Goal: Obtain resource: Download file/media

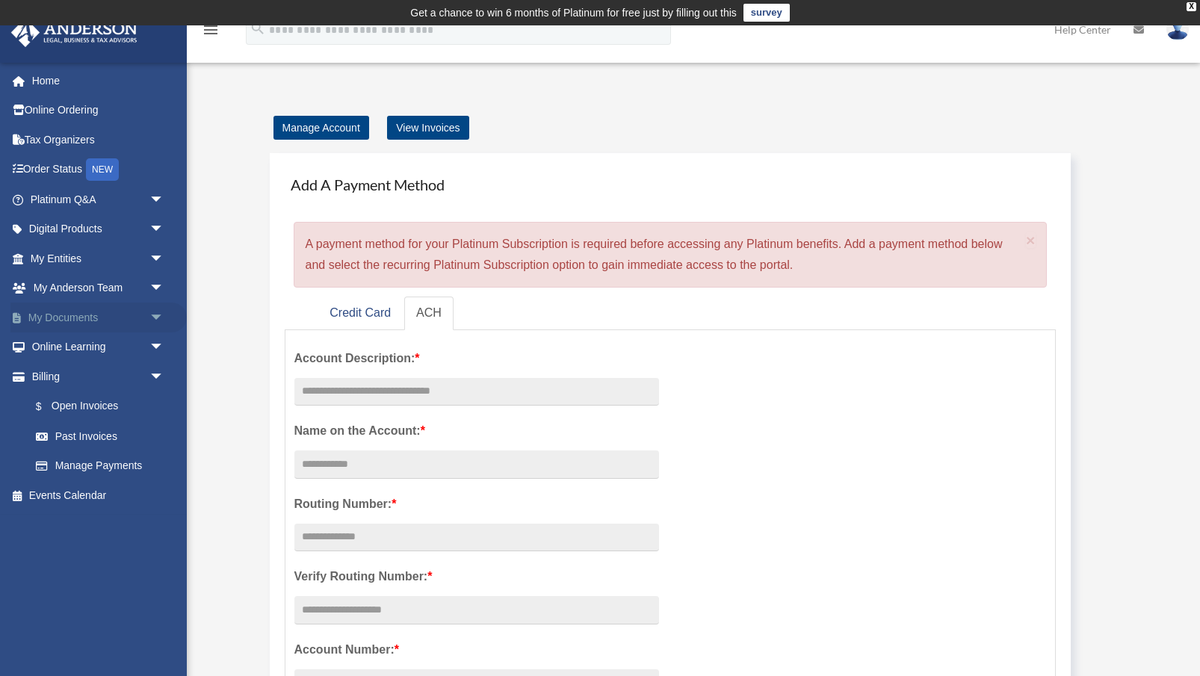
click at [153, 311] on span "arrow_drop_down" at bounding box center [164, 318] width 30 height 31
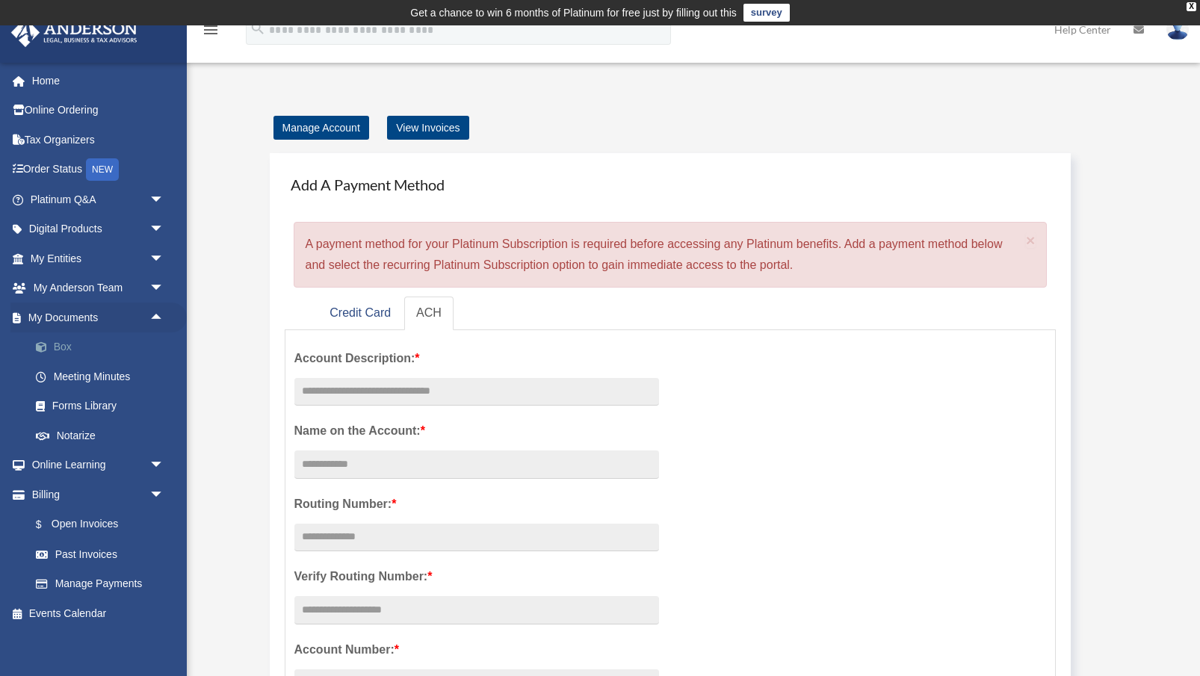
click at [128, 337] on link "Box" at bounding box center [104, 348] width 166 height 30
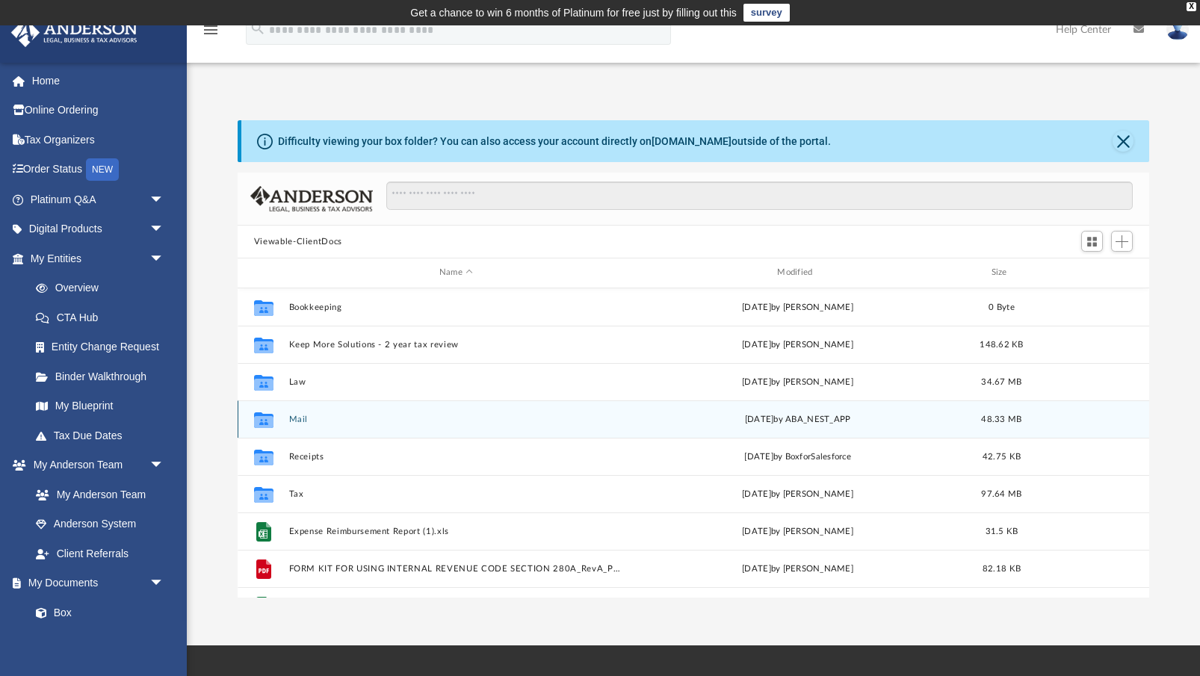
scroll to position [1, 1]
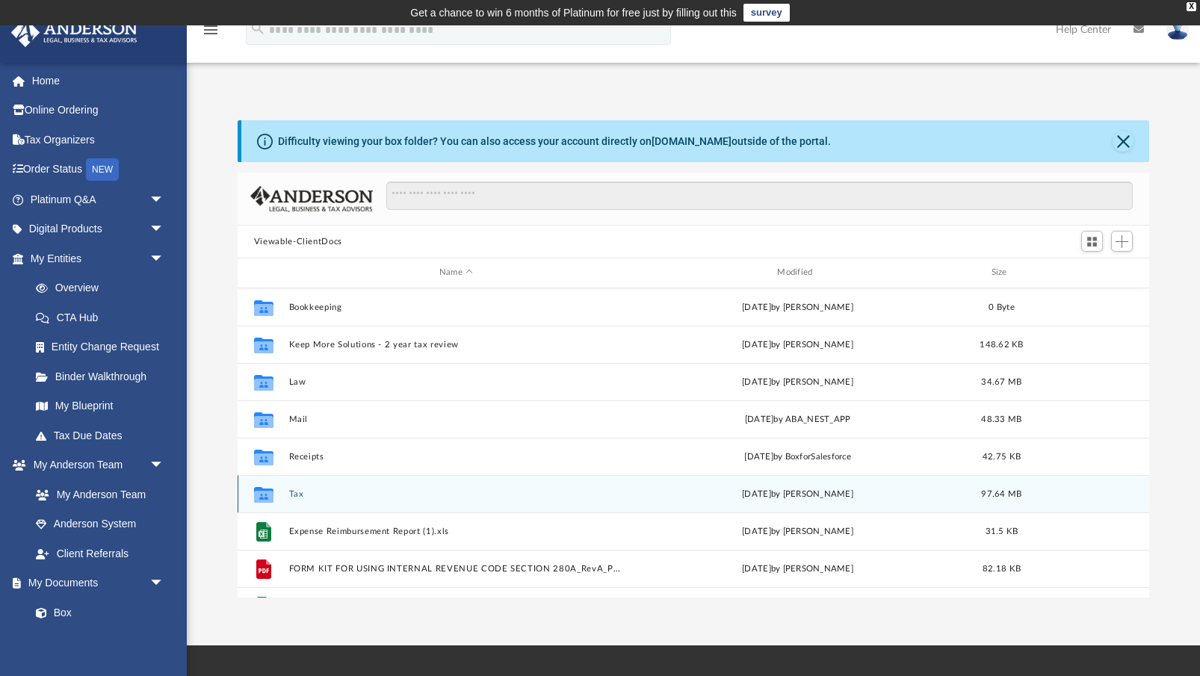
click at [295, 491] on button "Tax" at bounding box center [455, 494] width 335 height 10
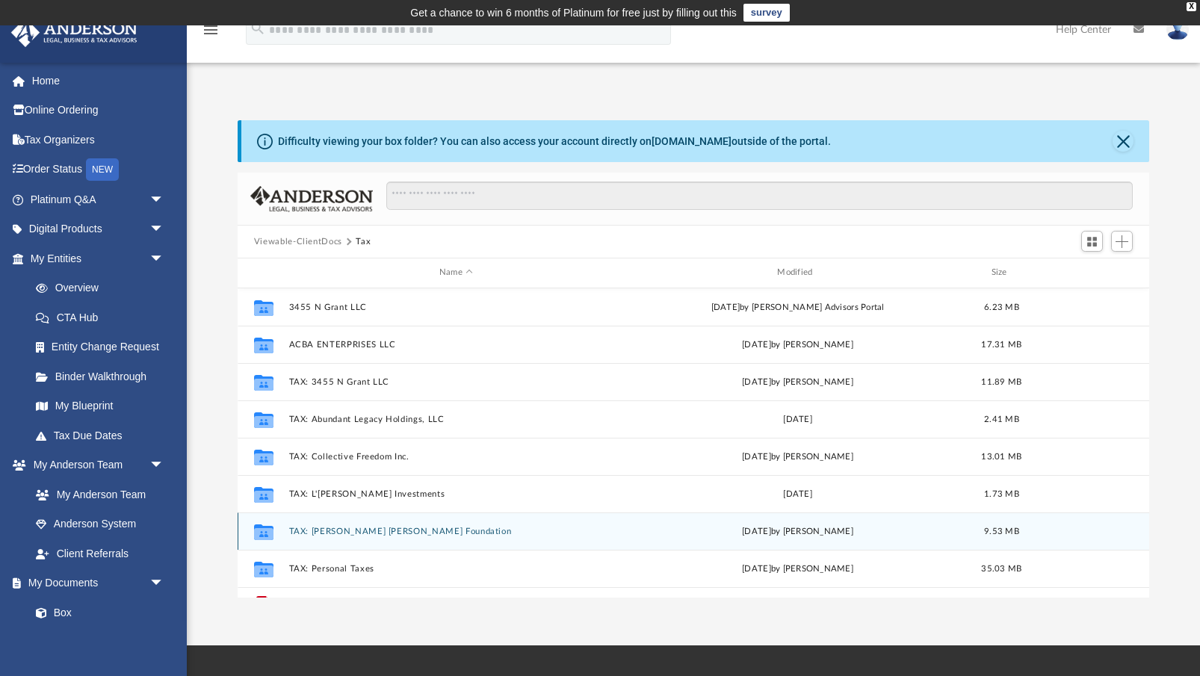
click at [330, 525] on div "Collaborated Folder TAX: Luanna Bel Fiol Foundation Fri Sep 26 2025 by Jasmine …" at bounding box center [694, 531] width 912 height 37
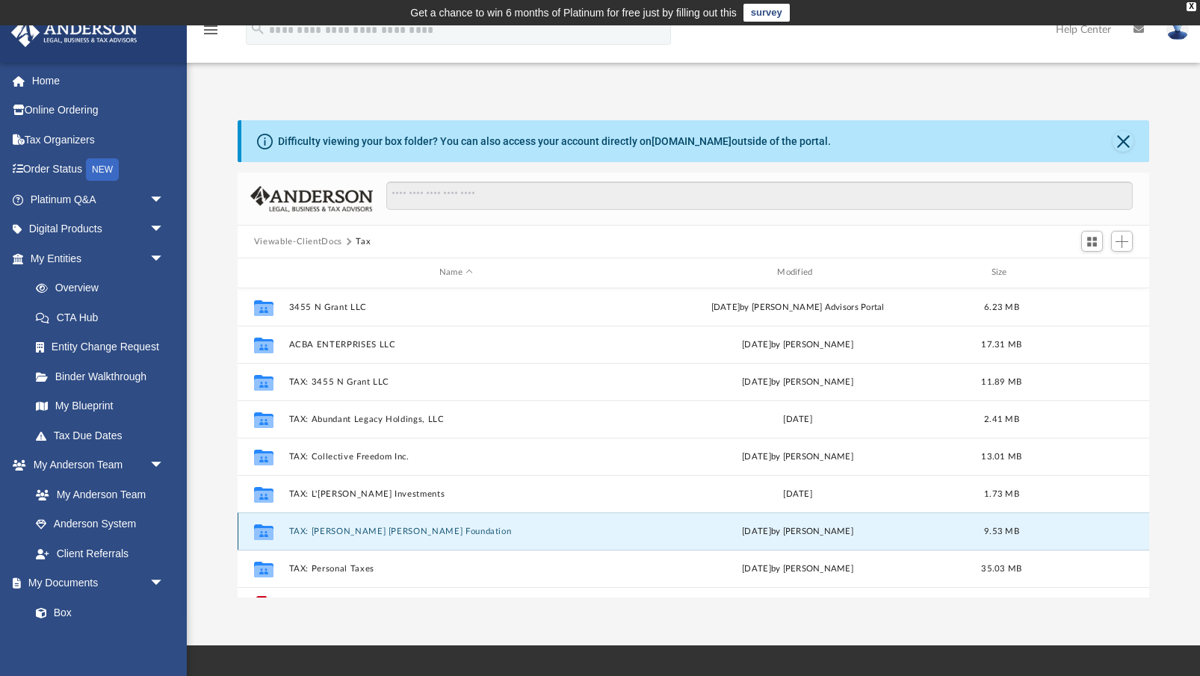
click at [330, 534] on button "TAX: Luanna Bel Fiol Foundation" at bounding box center [455, 532] width 335 height 10
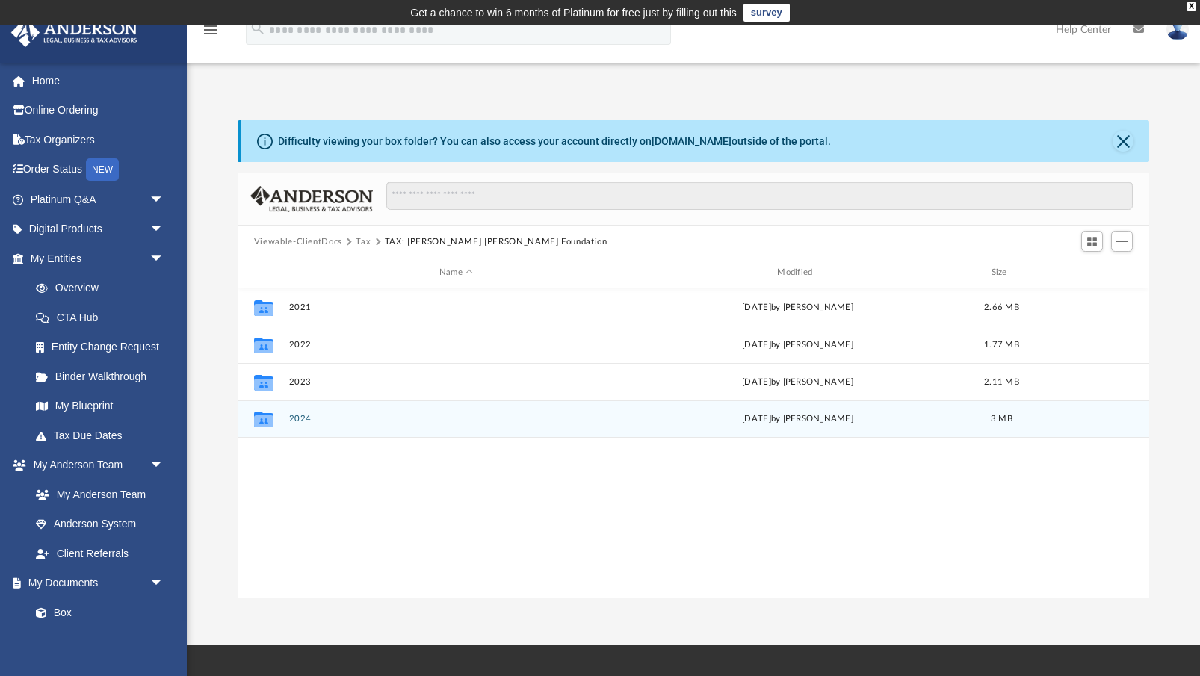
click at [296, 421] on button "2024" at bounding box center [455, 419] width 335 height 10
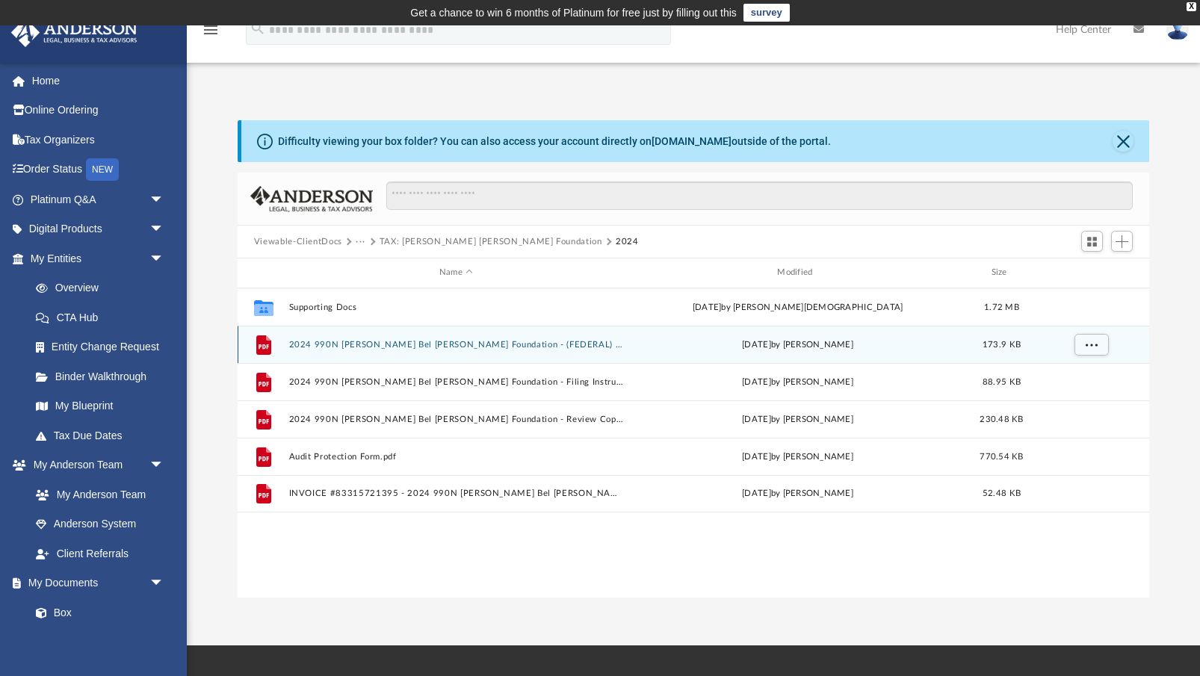
click at [539, 344] on button "2024 990N Luanna Bel Fiol Foundation - (FEDERAL) Print, Sign, & Mail.pdf" at bounding box center [455, 345] width 335 height 10
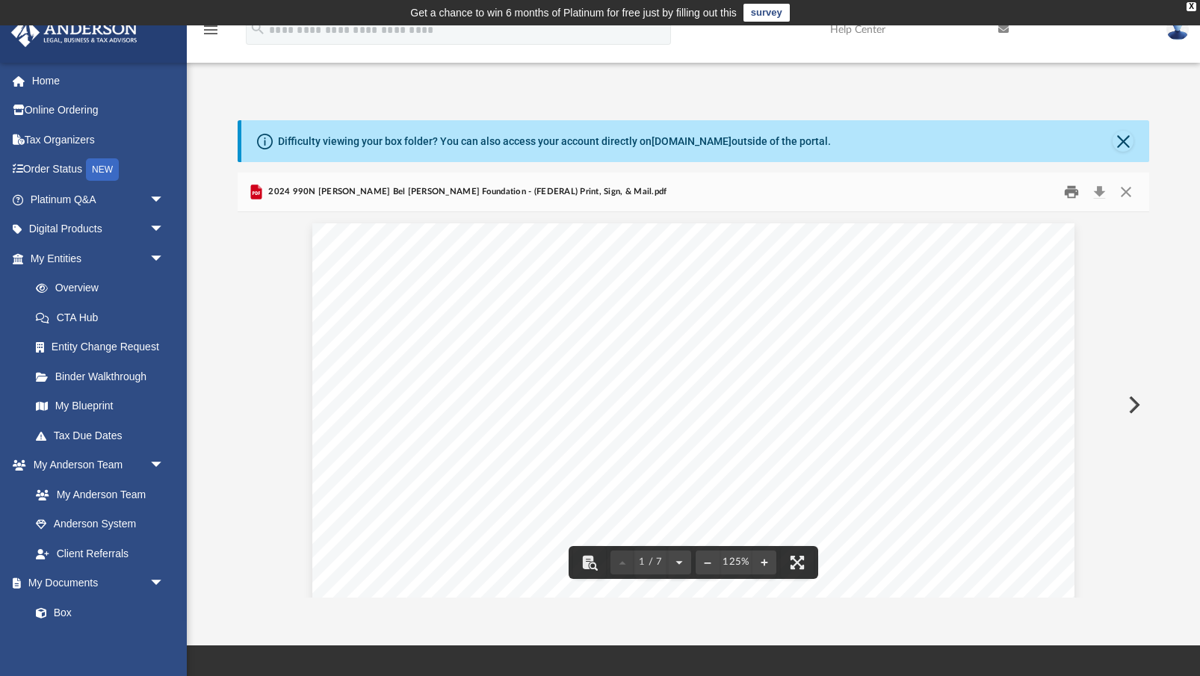
click at [1072, 194] on button "Print" at bounding box center [1072, 192] width 30 height 23
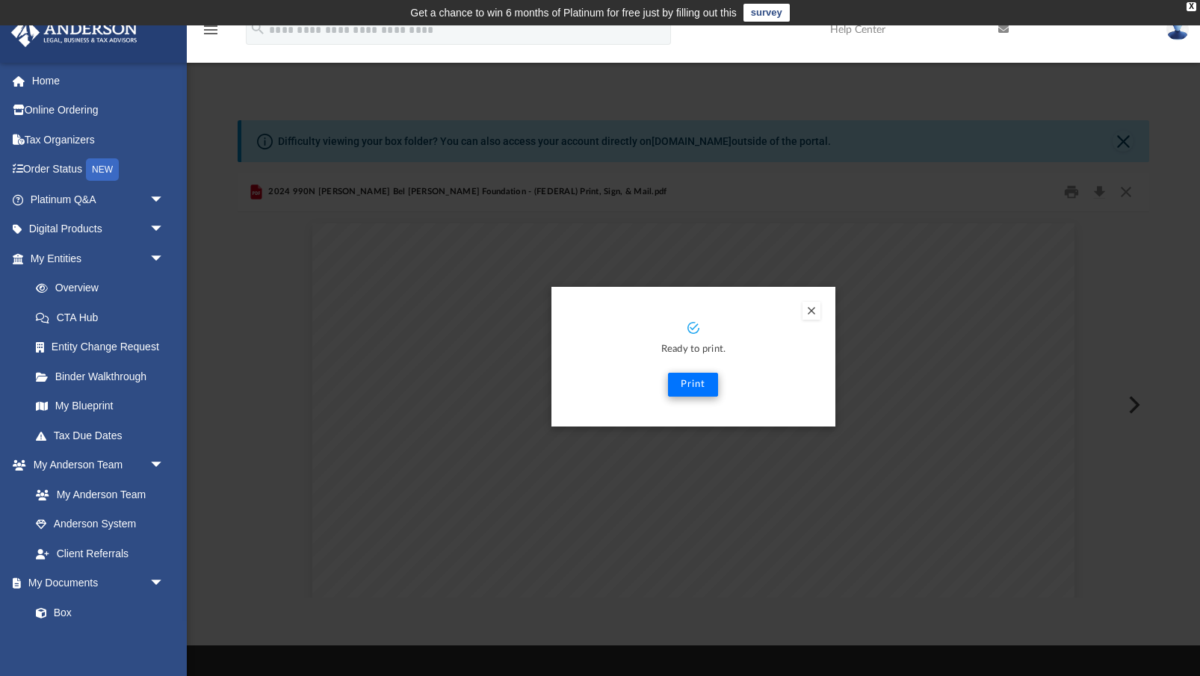
click at [699, 380] on button "Print" at bounding box center [693, 385] width 50 height 24
